Goal: Information Seeking & Learning: Learn about a topic

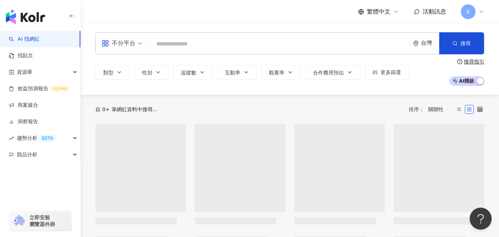
click at [179, 44] on input "search" at bounding box center [279, 44] width 255 height 14
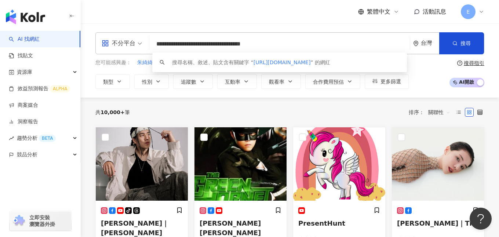
type input "**********"
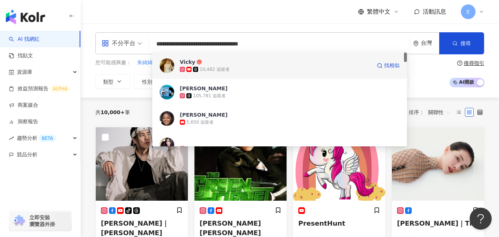
click at [289, 68] on div "10,482 追蹤者" at bounding box center [276, 69] width 192 height 7
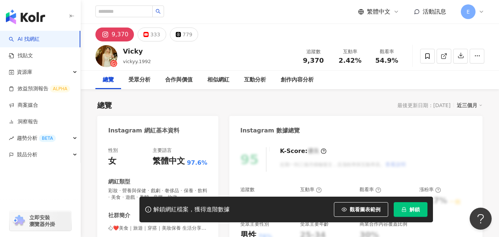
click at [169, 231] on div "[URL][DOMAIN_NAME]" at bounding box center [142, 241] width 53 height 7
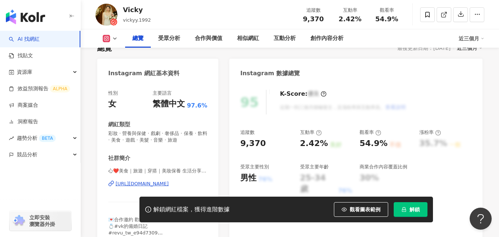
scroll to position [13, 0]
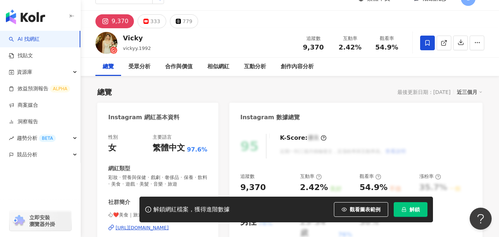
click at [427, 43] on icon at bounding box center [427, 43] width 7 height 7
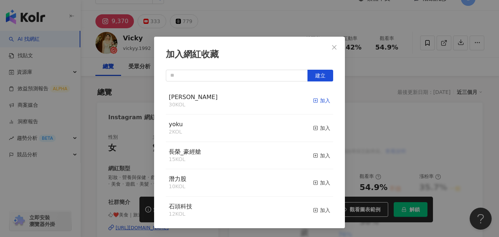
click at [314, 99] on div "加入" at bounding box center [321, 100] width 17 height 8
click at [382, 92] on div "加入網紅收藏 建立 松屋KOC 31 KOL 已加入 yoku 2 KOL 加入 長榮_豪經艙 15 KOL 加入 潛力股 10 KOL 加入 石頭科技 12…" at bounding box center [249, 118] width 499 height 237
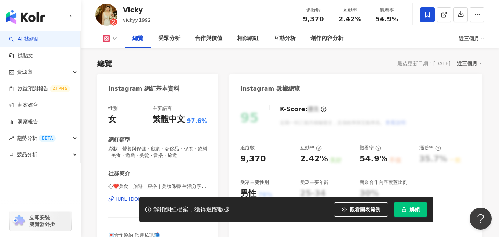
scroll to position [85, 0]
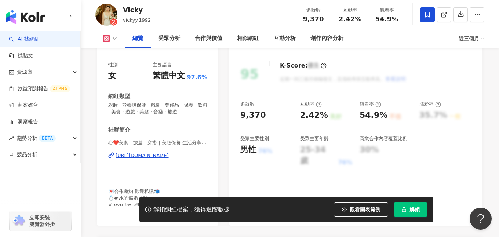
click at [162, 155] on div "[URL][DOMAIN_NAME]" at bounding box center [142, 155] width 53 height 7
click at [108, 37] on icon at bounding box center [107, 39] width 4 height 4
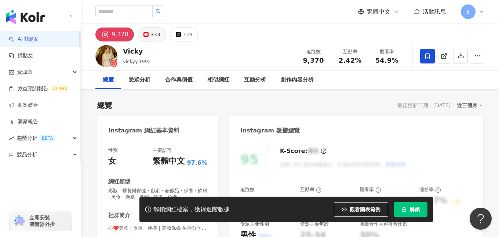
click at [150, 37] on div "333" at bounding box center [155, 34] width 10 height 10
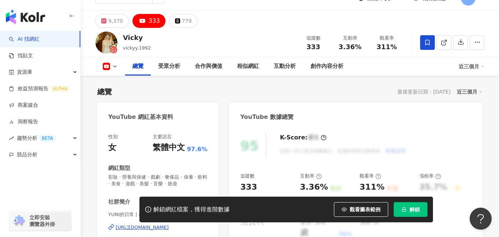
scroll to position [111, 0]
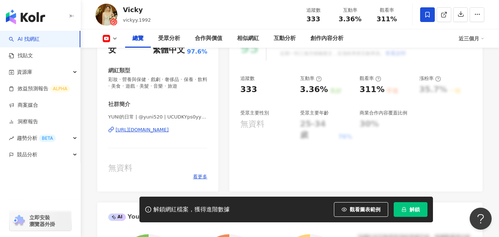
click at [129, 130] on div "[URL][DOMAIN_NAME]" at bounding box center [142, 130] width 53 height 7
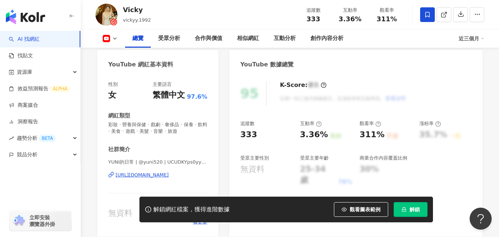
scroll to position [0, 0]
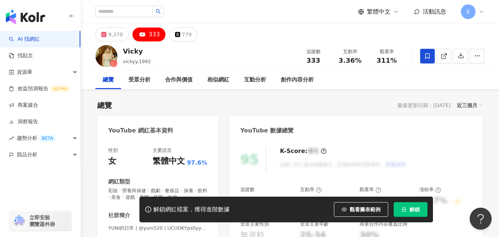
click at [112, 81] on div "總覽" at bounding box center [108, 80] width 11 height 9
click at [107, 28] on button "9,370" at bounding box center [111, 35] width 33 height 14
click at [110, 31] on button "9,370" at bounding box center [111, 35] width 33 height 14
